Goal: Information Seeking & Learning: Find specific fact

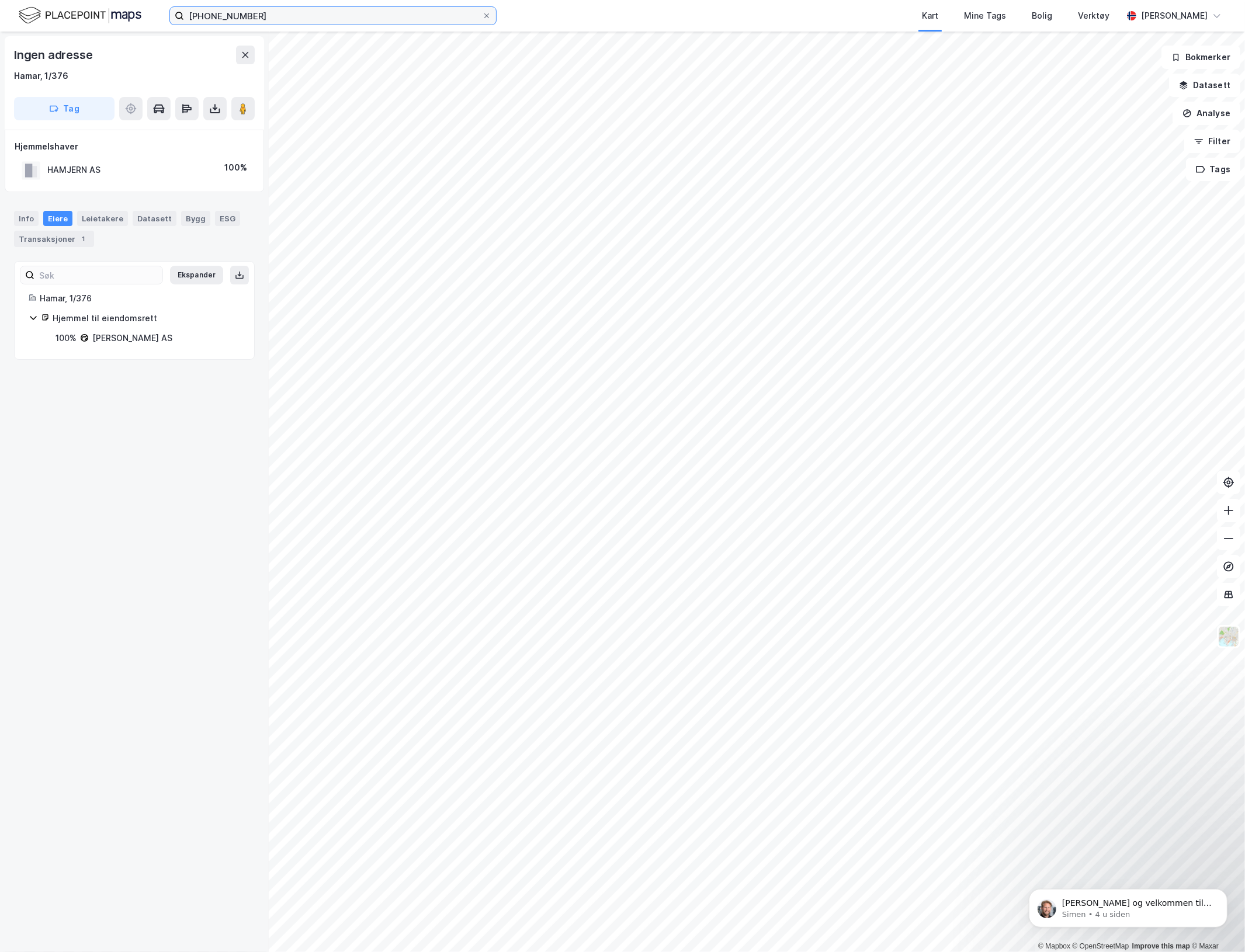
click at [307, 12] on input "[PHONE_NUMBER]" at bounding box center [333, 15] width 298 height 17
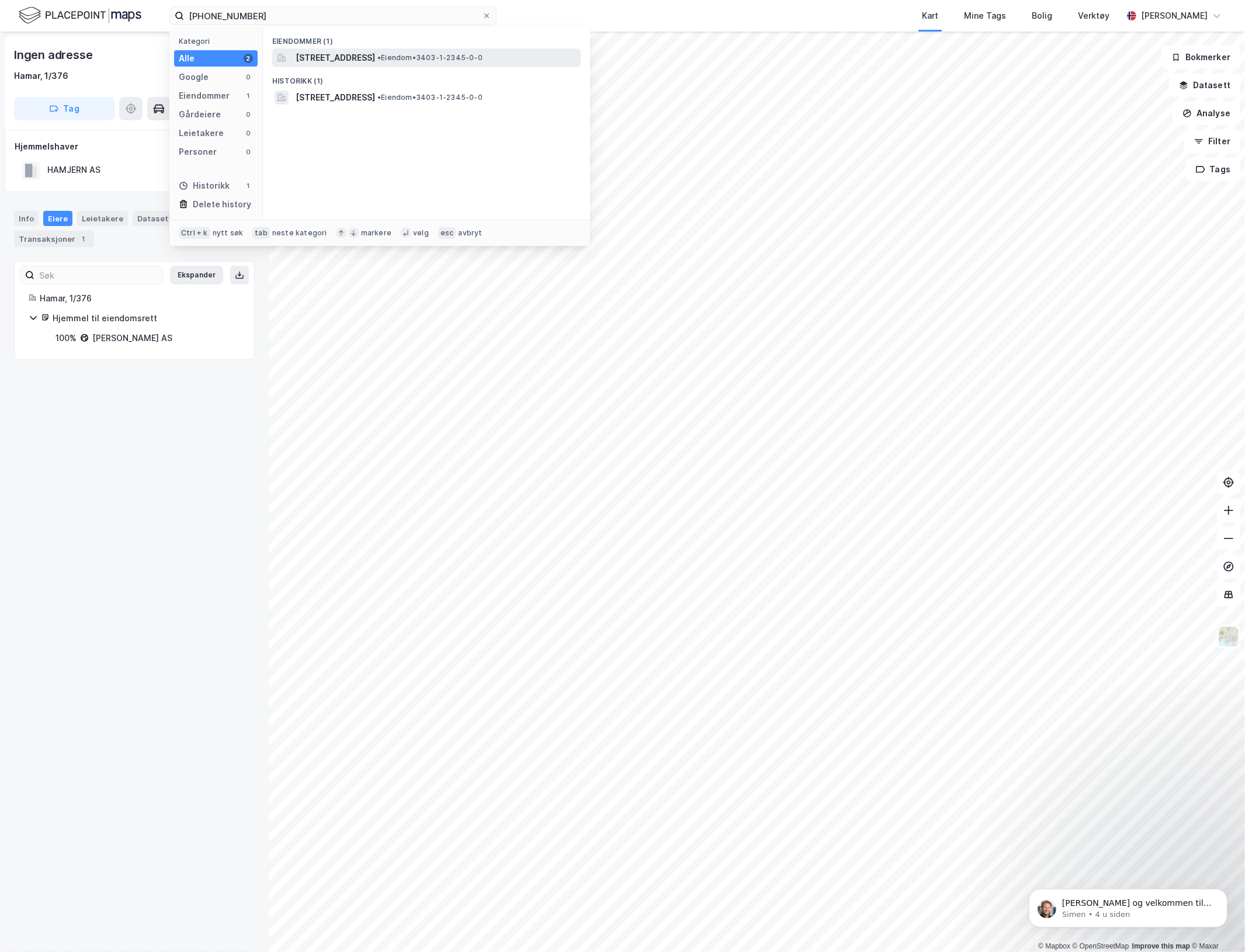
click at [375, 58] on span "[STREET_ADDRESS]" at bounding box center [335, 58] width 79 height 14
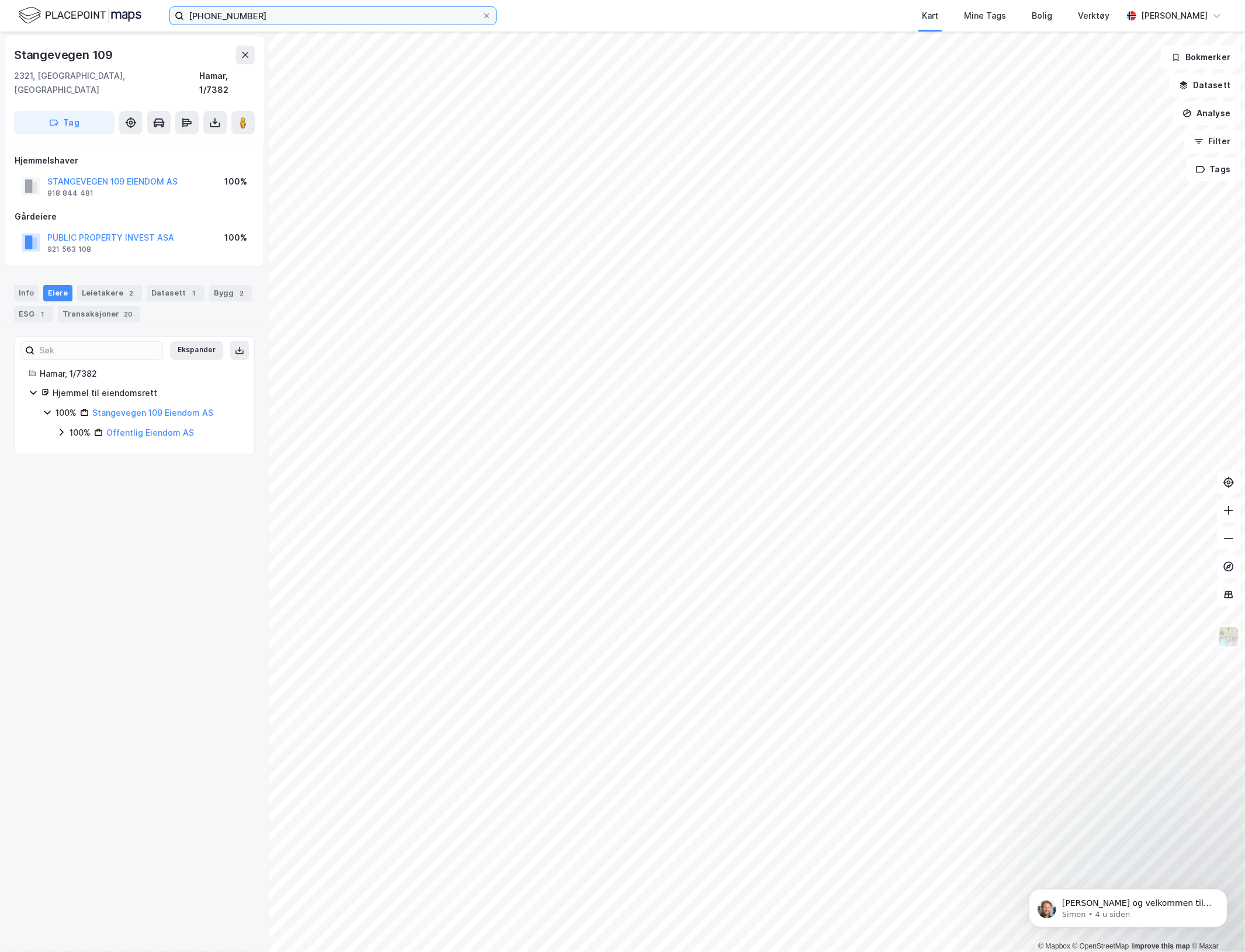
click at [229, 13] on input "[PHONE_NUMBER]" at bounding box center [333, 15] width 298 height 17
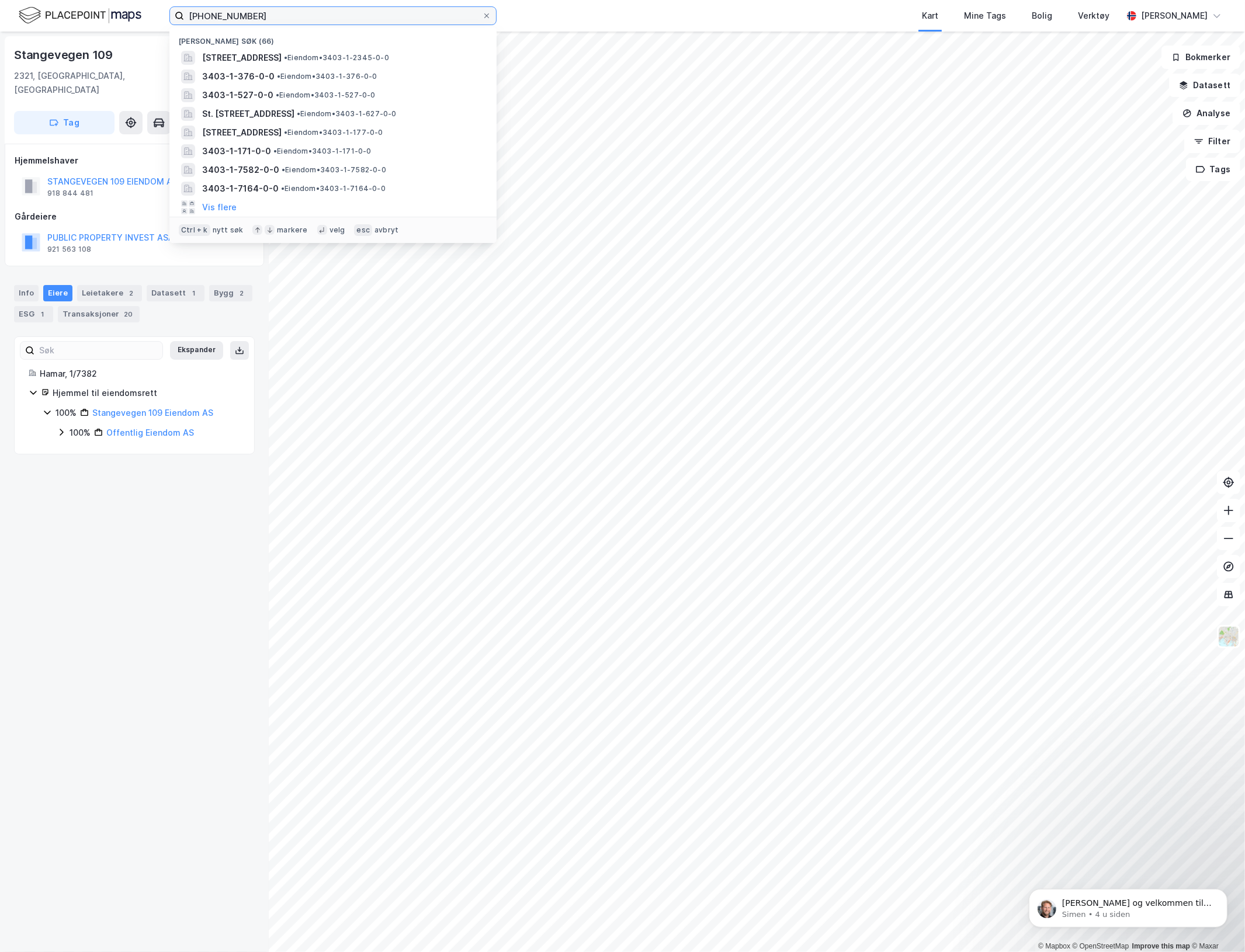
click at [229, 13] on input "[PHONE_NUMBER]" at bounding box center [333, 15] width 298 height 17
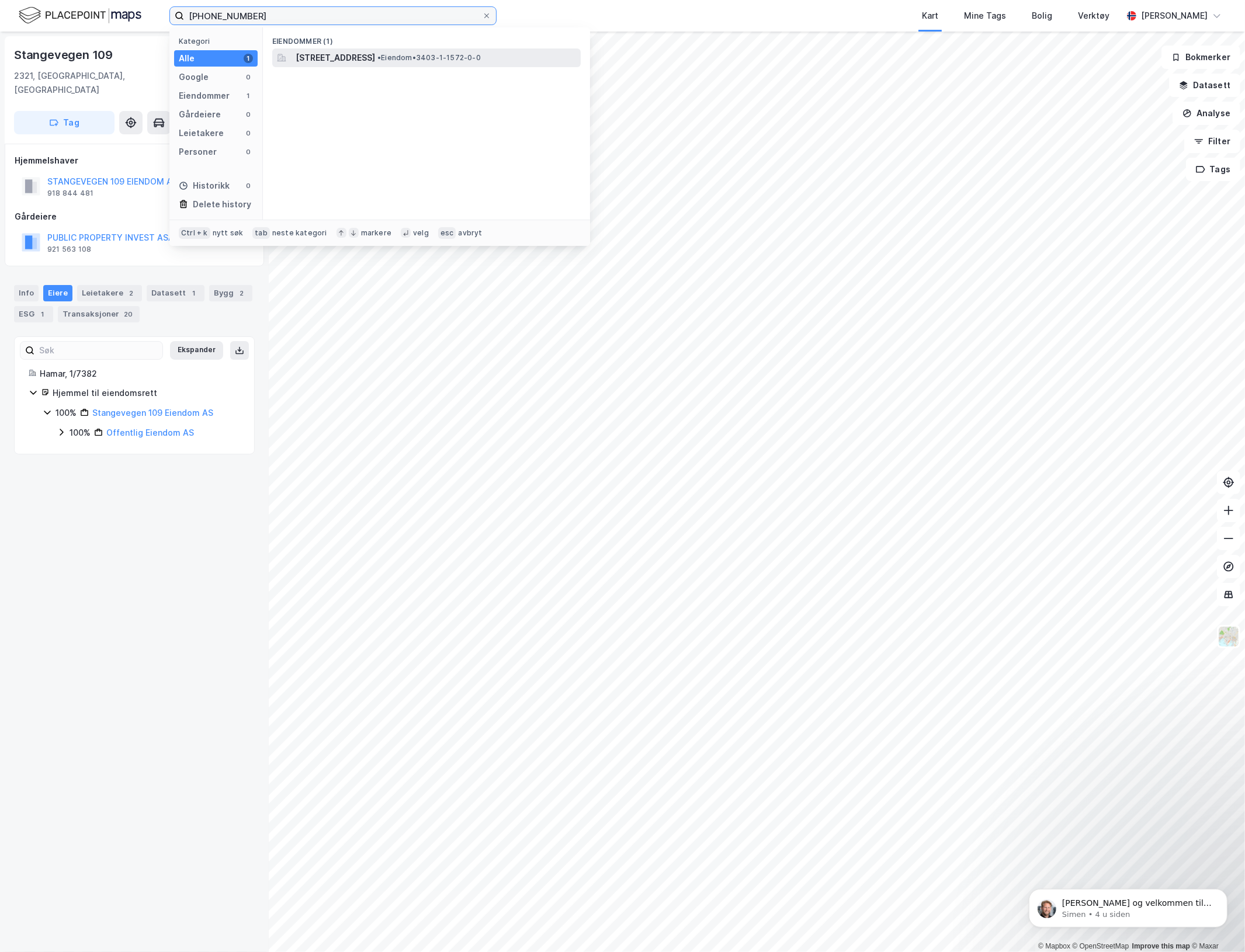
type input "[PHONE_NUMBER]"
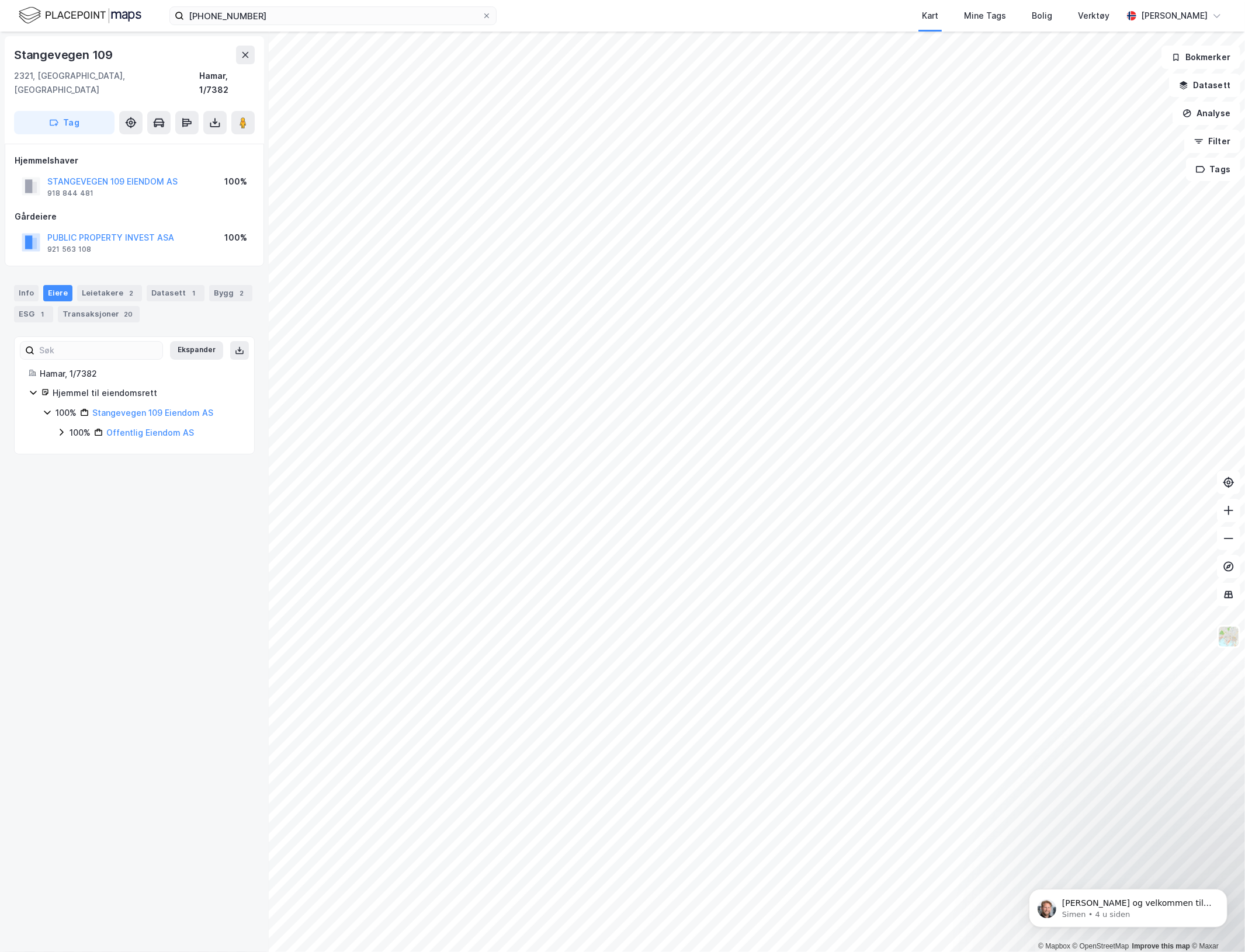
click at [88, 560] on div "Stangevegen 109 2321, [GEOGRAPHIC_DATA], Innlandet [GEOGRAPHIC_DATA], 1/7382 Ta…" at bounding box center [134, 492] width 268 height 921
click at [232, 80] on div "Hamar, 1/7382" at bounding box center [227, 83] width 56 height 28
